Goal: Check status: Check status

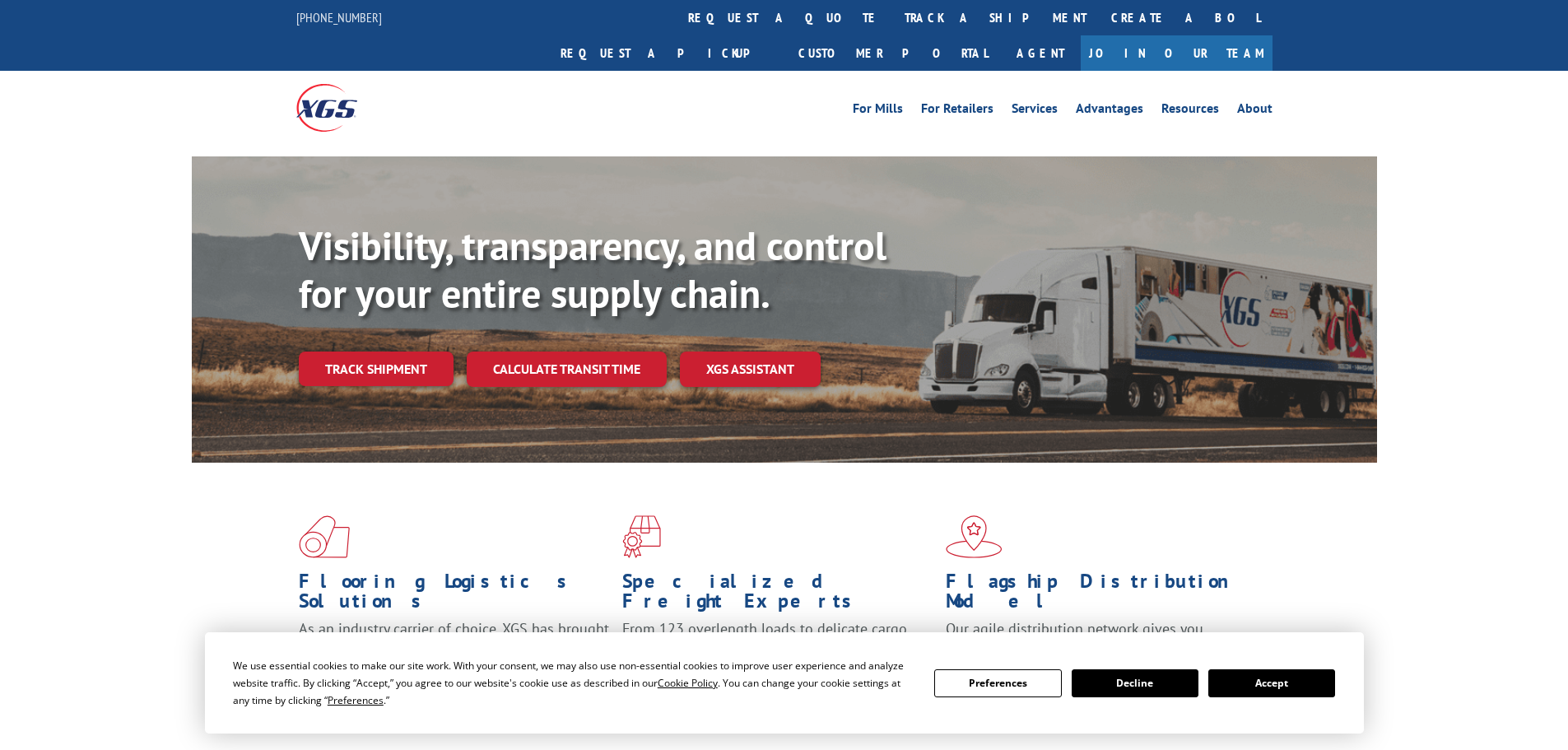
drag, startPoint x: 1302, startPoint y: 673, endPoint x: 1218, endPoint y: 617, distance: 101.0
click at [1302, 672] on button "Accept" at bounding box center [1272, 683] width 126 height 28
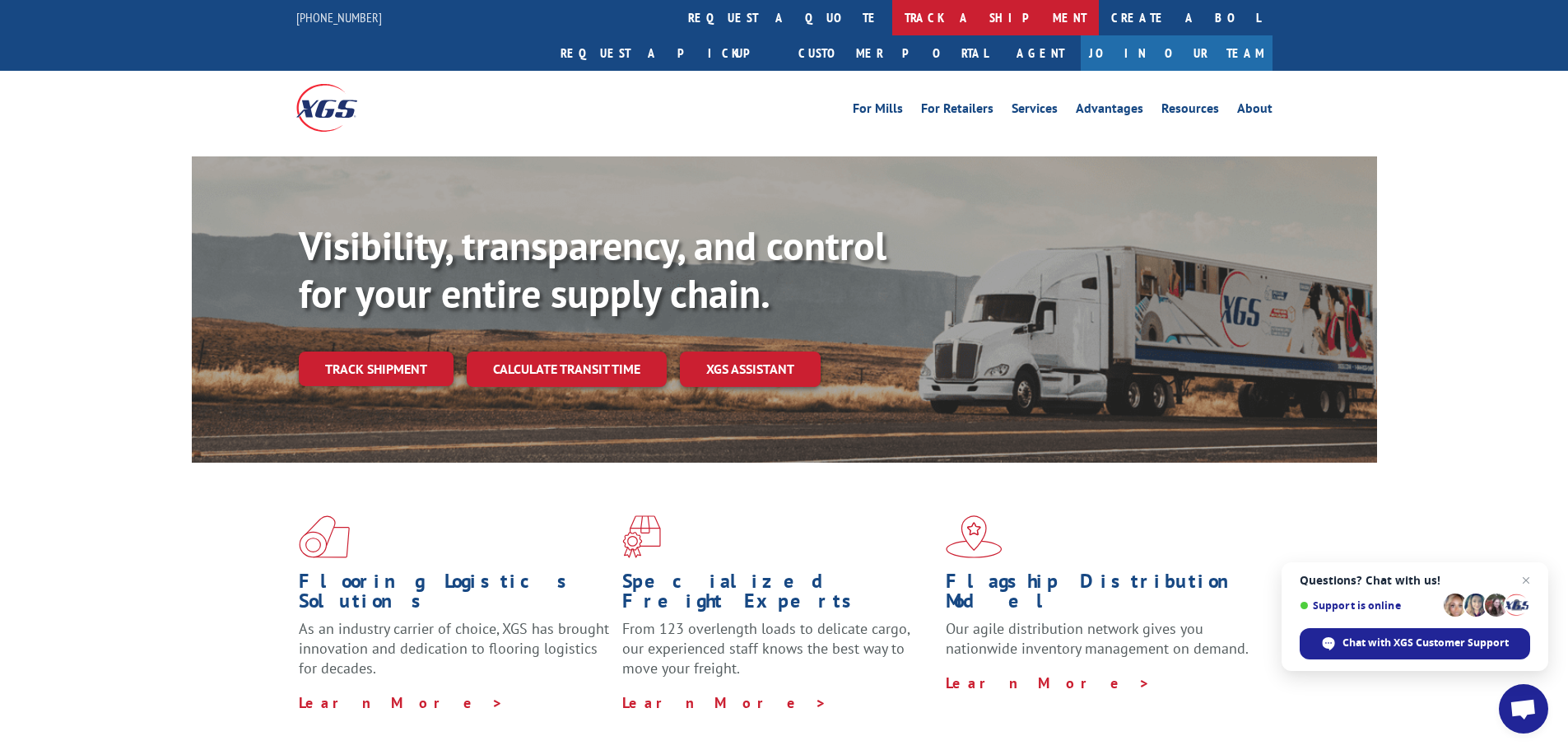
click at [892, 22] on link "track a shipment" at bounding box center [995, 17] width 207 height 35
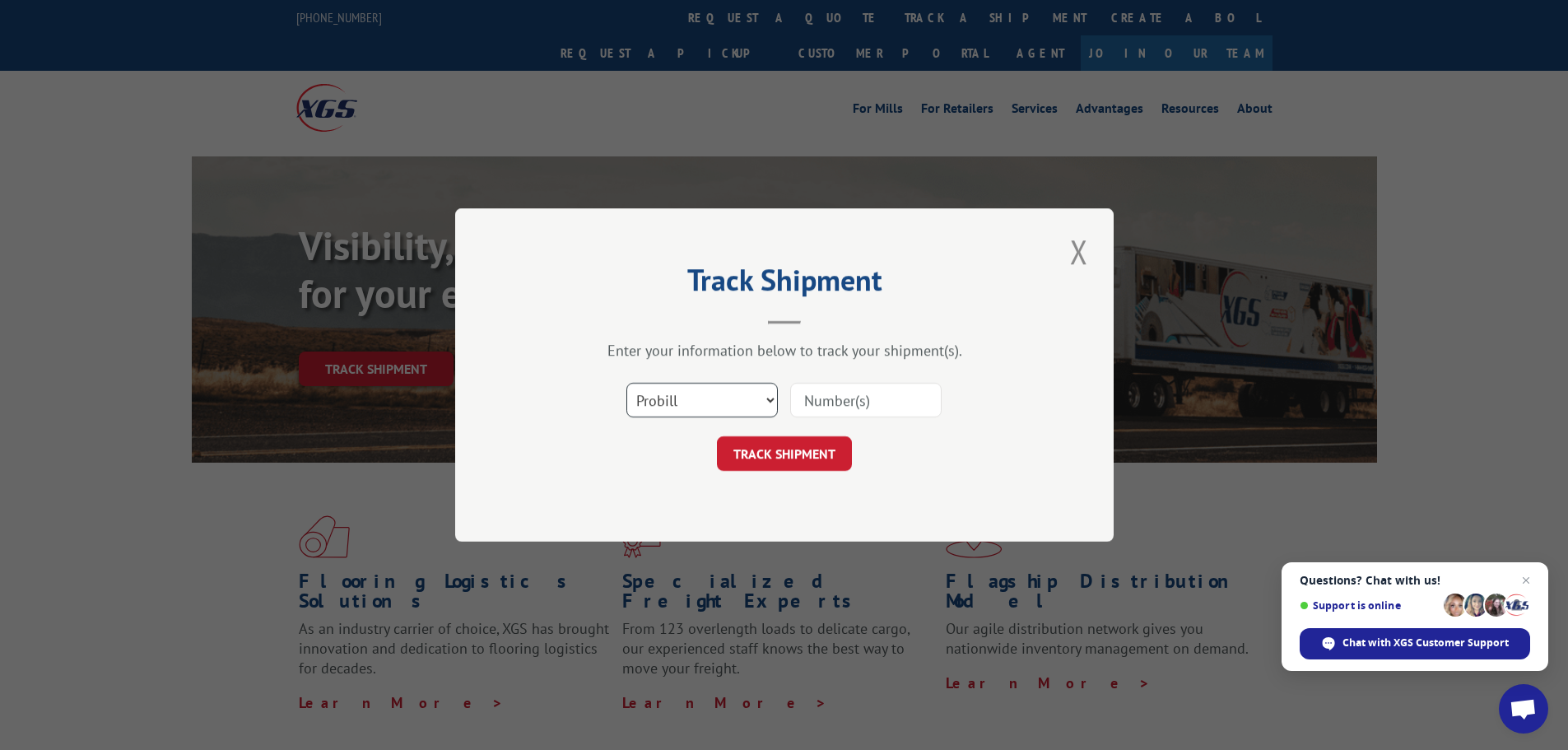
click at [726, 391] on select "Select category... Probill BOL PO" at bounding box center [702, 400] width 152 height 34
select select "bol"
click at [626, 383] on select "Select category... Probill BOL PO" at bounding box center [702, 400] width 152 height 34
click at [801, 405] on input at bounding box center [866, 400] width 152 height 34
paste input "4944901"
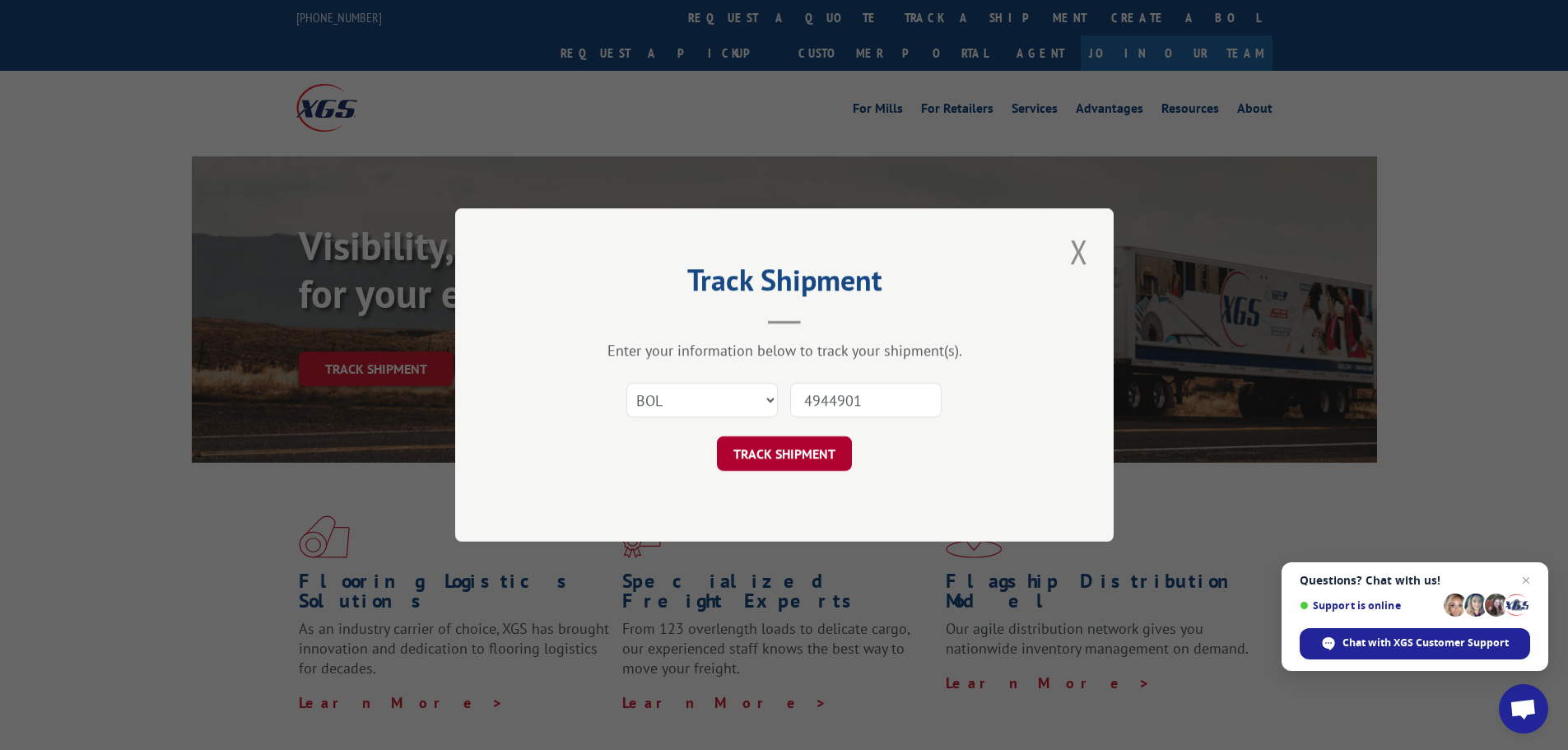
type input "4944901"
click at [809, 461] on button "TRACK SHIPMENT" at bounding box center [784, 454] width 135 height 34
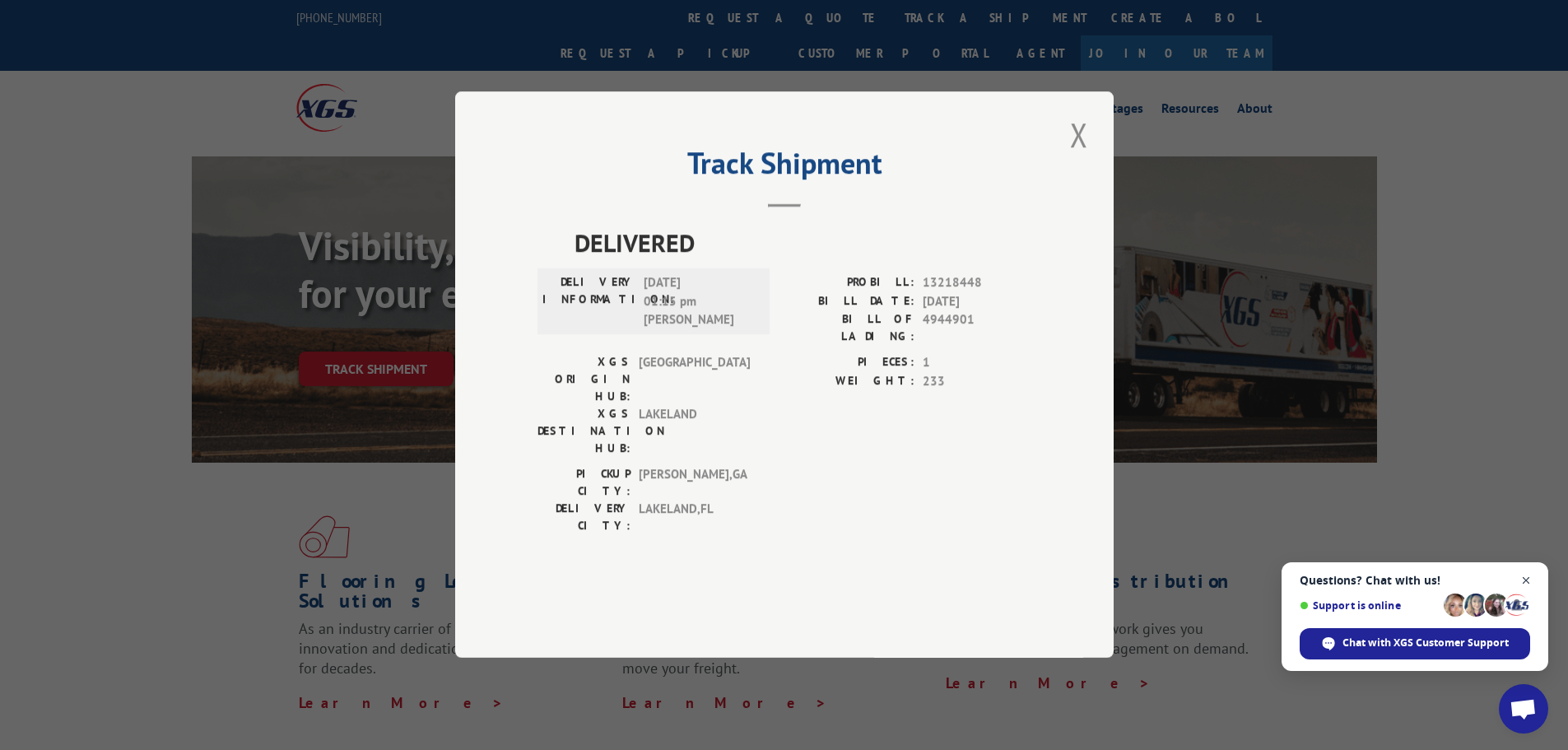
click at [1524, 571] on span "Open chat" at bounding box center [1526, 580] width 21 height 21
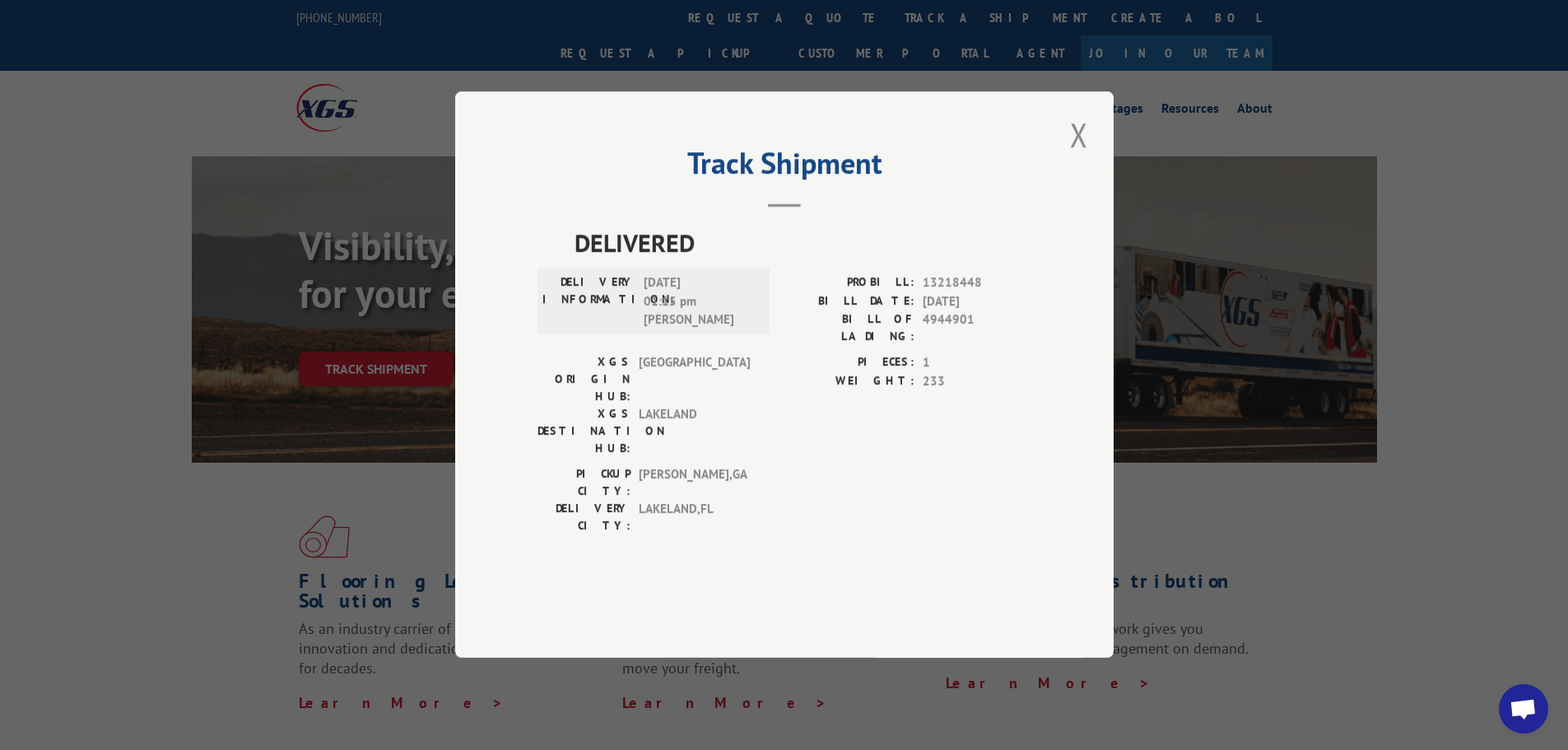
click at [1075, 157] on button "Close modal" at bounding box center [1078, 135] width 28 height 45
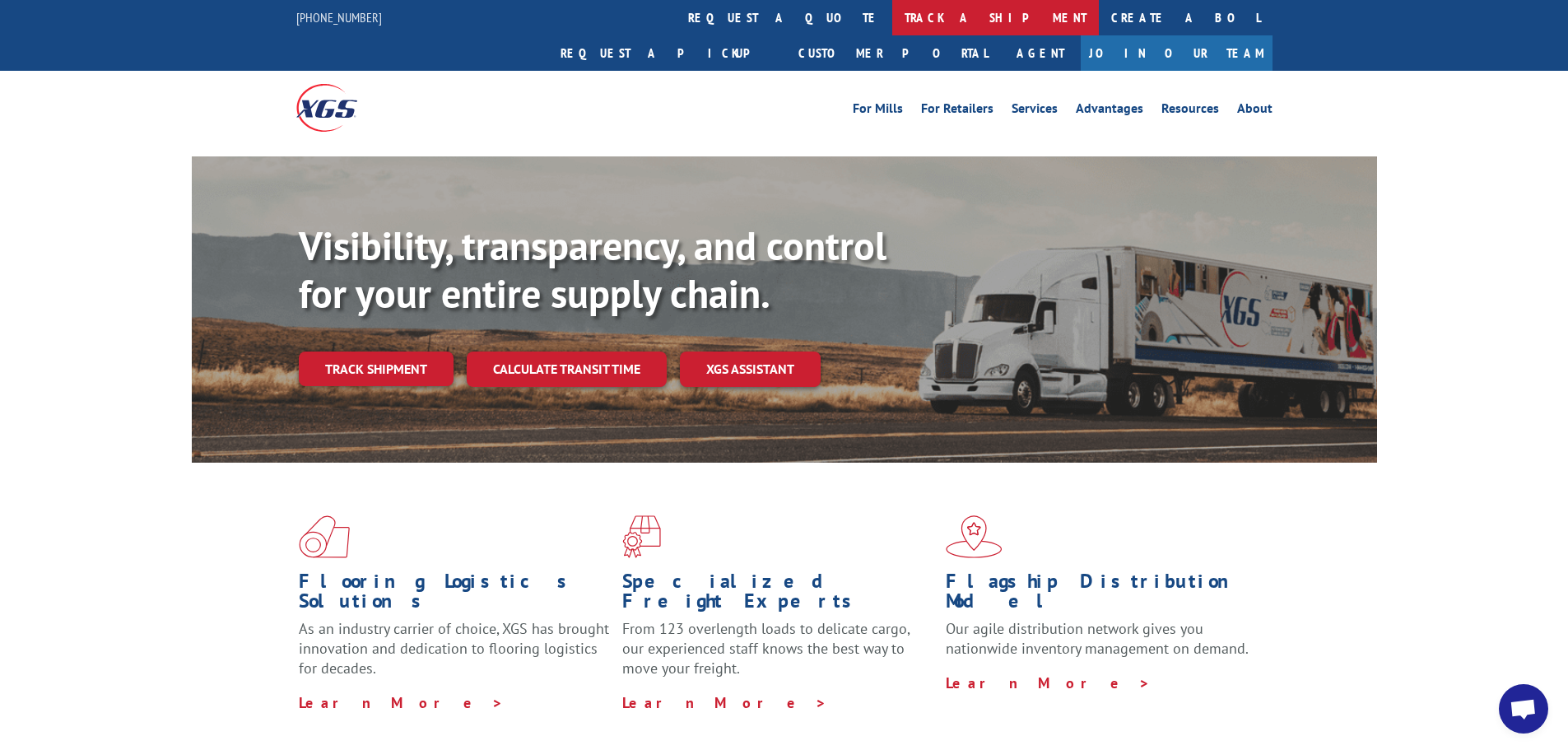
click at [892, 14] on link "track a shipment" at bounding box center [995, 17] width 207 height 35
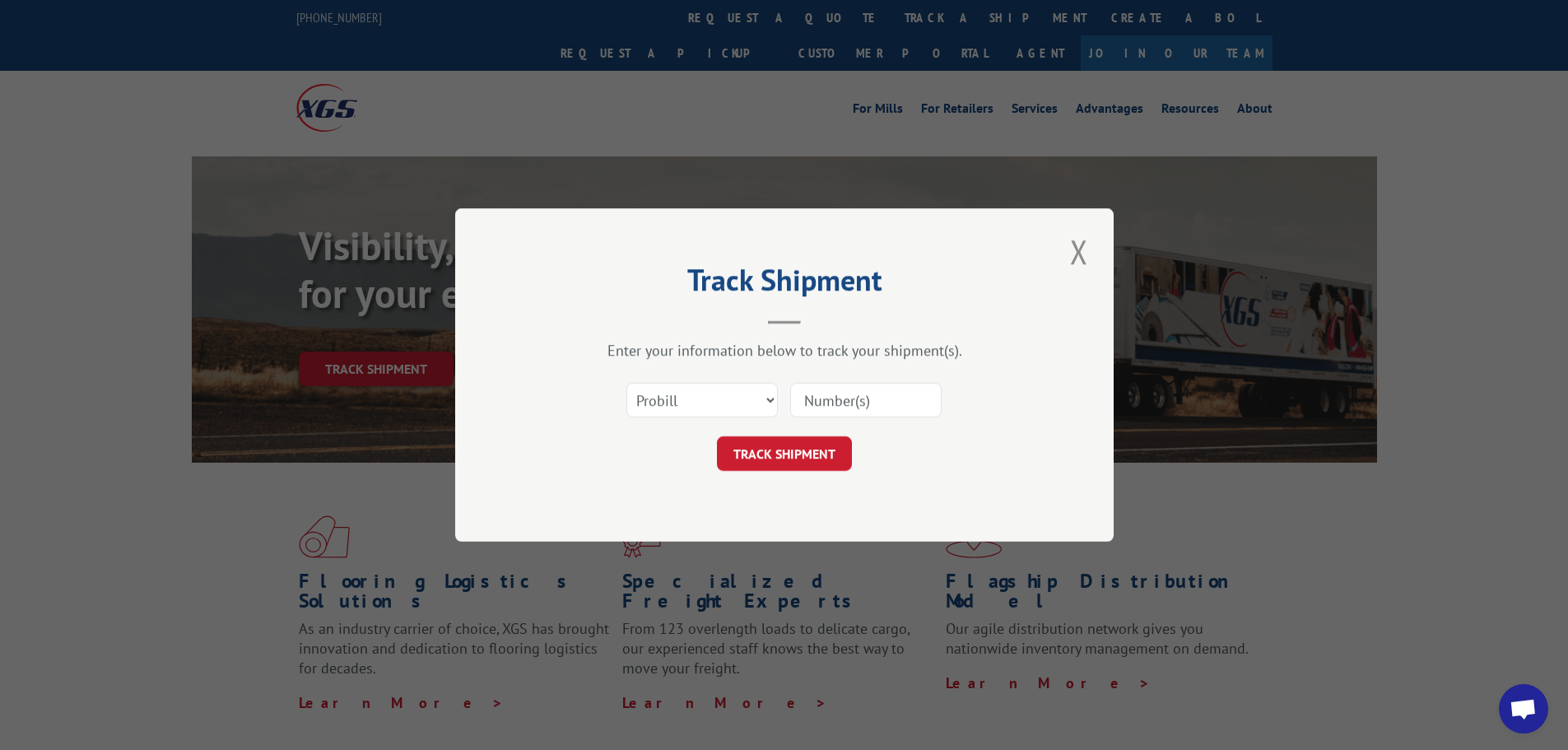
click at [686, 422] on div "Select category... Probill BOL PO" at bounding box center [784, 400] width 494 height 54
click at [692, 404] on select "Select category... Probill BOL PO" at bounding box center [702, 400] width 152 height 34
click at [626, 383] on select "Select category... Probill BOL PO" at bounding box center [702, 400] width 152 height 34
click at [690, 398] on select "Select category... Probill BOL PO" at bounding box center [702, 400] width 152 height 34
select select "po"
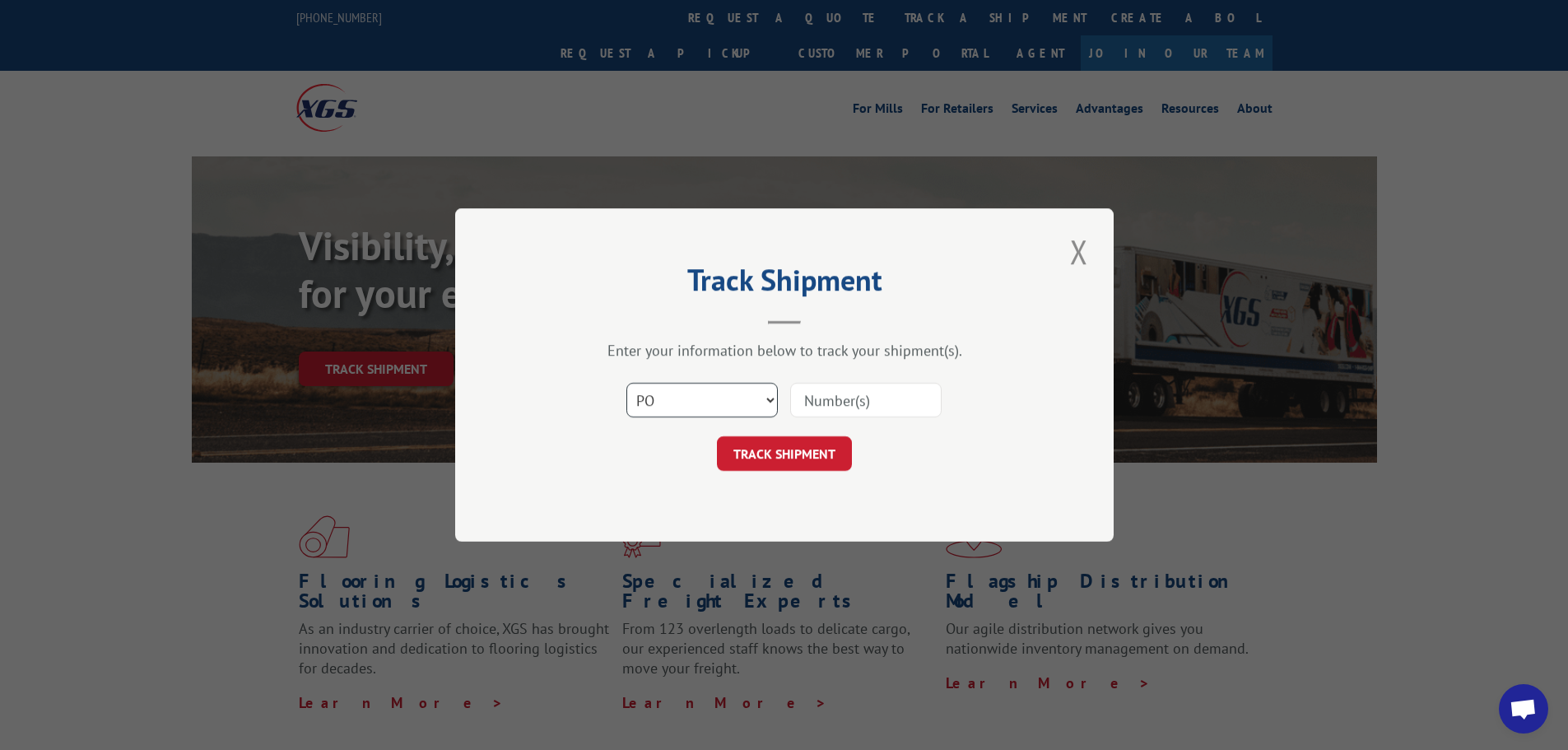
click at [626, 383] on select "Select category... Probill BOL PO" at bounding box center [702, 400] width 152 height 34
click at [822, 394] on input at bounding box center [866, 400] width 152 height 34
paste input "35519752"
type input "35519752"
click at [819, 473] on div "Track Shipment Enter your information below to track your shipment(s). Select c…" at bounding box center [784, 375] width 658 height 333
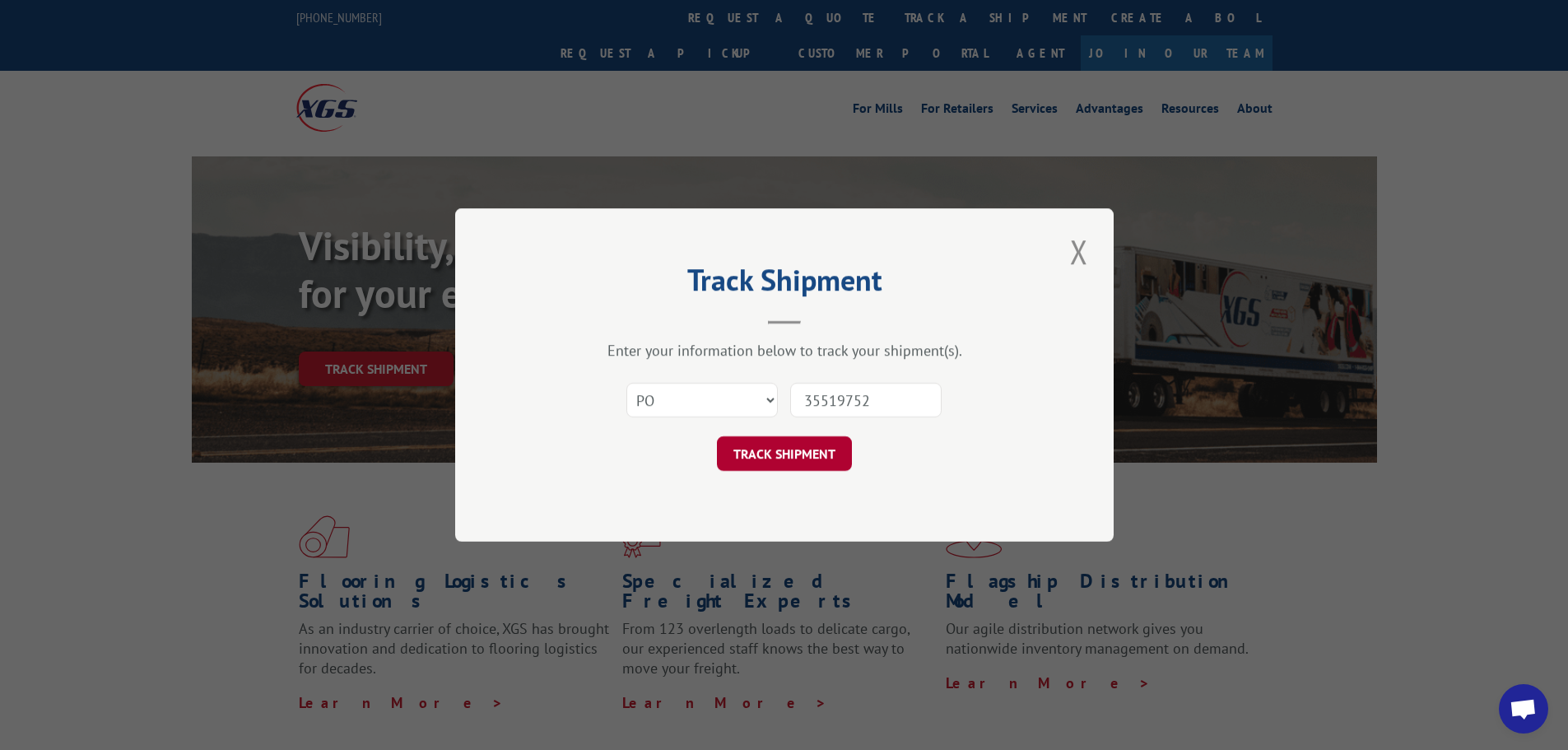
click at [819, 460] on button "TRACK SHIPMENT" at bounding box center [784, 454] width 135 height 34
